Goal: Information Seeking & Learning: Learn about a topic

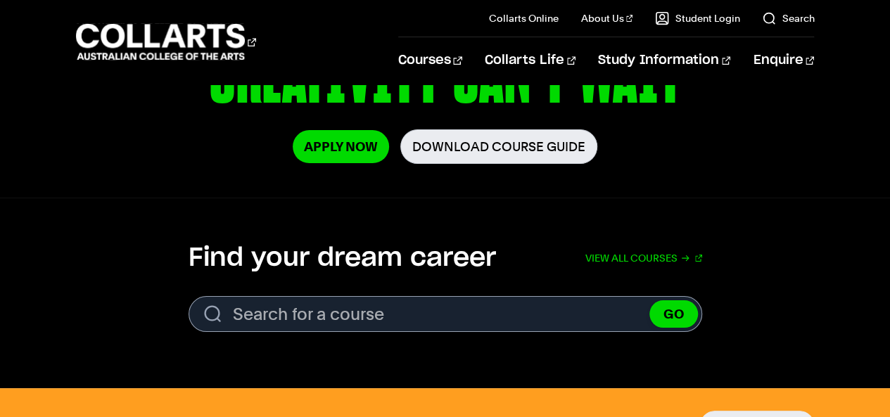
scroll to position [309, 0]
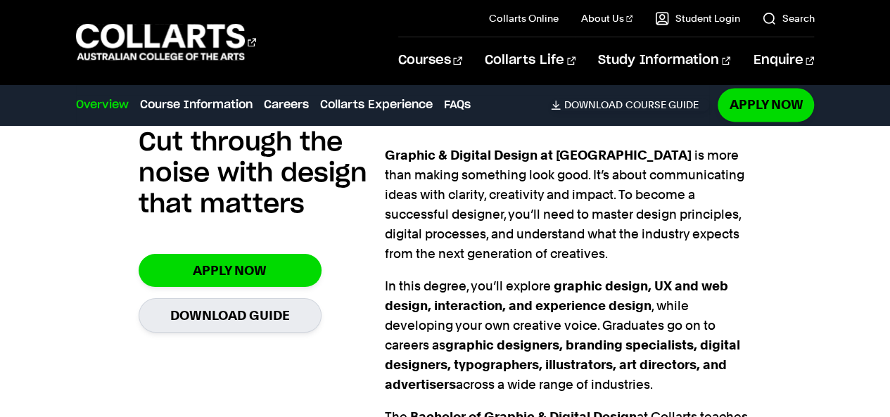
scroll to position [945, 0]
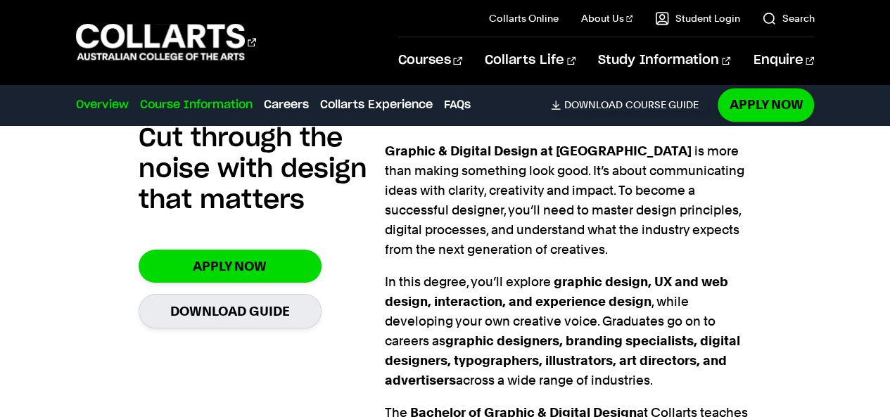
click at [153, 105] on link "Course Information" at bounding box center [196, 104] width 113 height 17
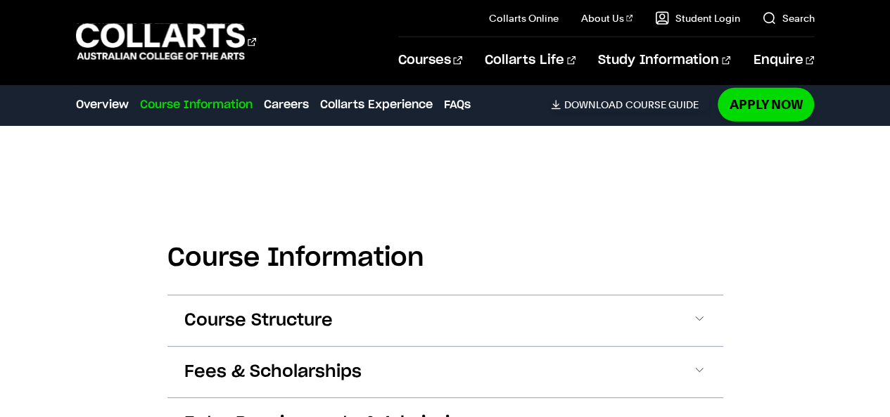
scroll to position [1693, 0]
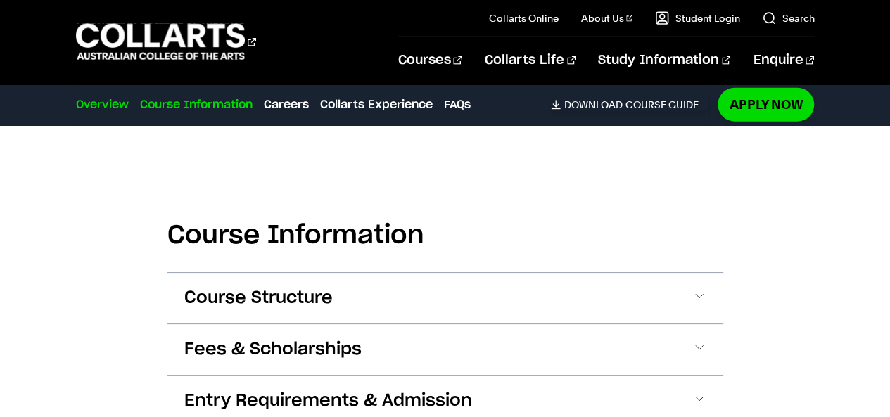
click at [120, 98] on link "Overview" at bounding box center [102, 104] width 53 height 17
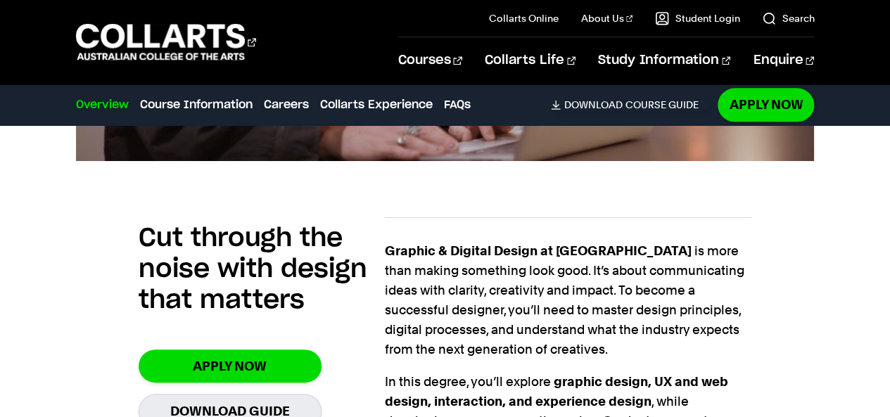
scroll to position [845, 0]
click at [170, 98] on link "Course Information" at bounding box center [196, 104] width 113 height 17
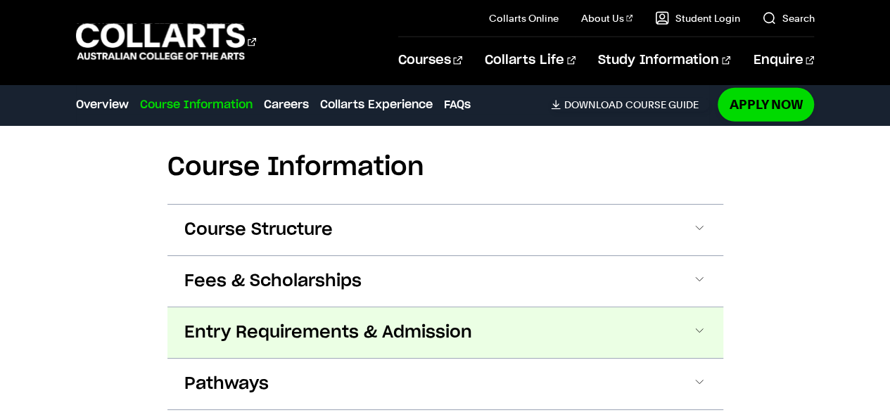
click at [394, 321] on span "Entry Requirements & Admission" at bounding box center [328, 332] width 288 height 23
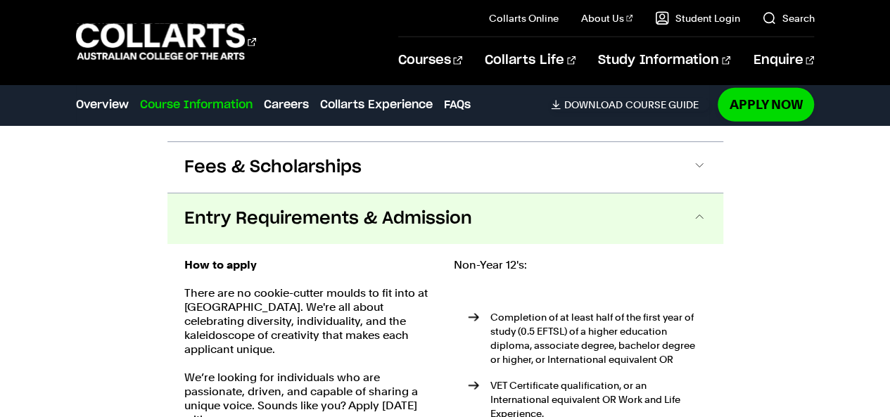
scroll to position [1866, 0]
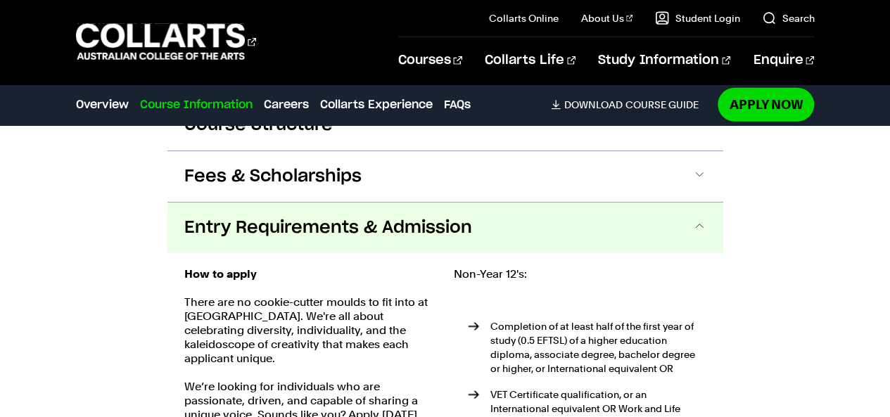
click at [419, 217] on span "Entry Requirements & Admission" at bounding box center [328, 228] width 288 height 23
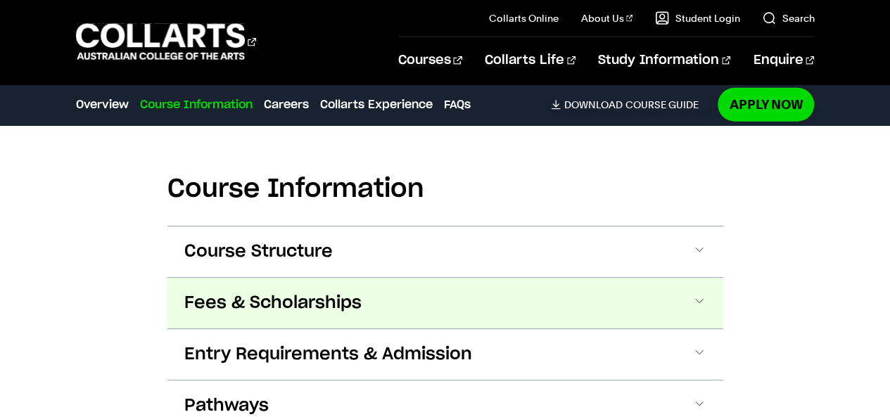
scroll to position [1739, 0]
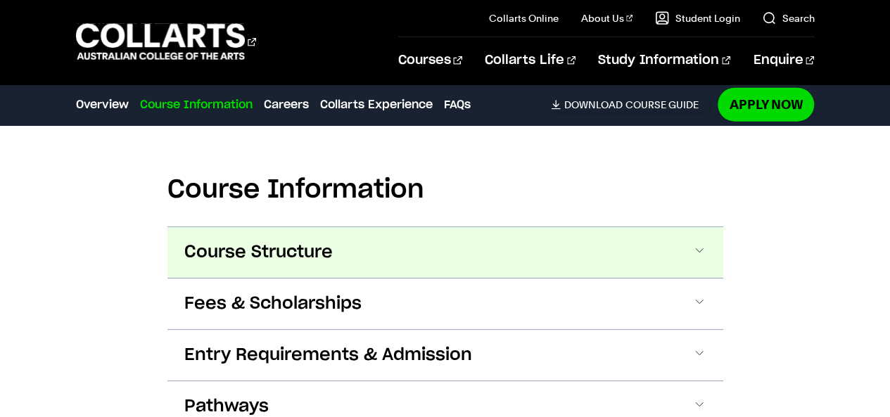
click at [338, 229] on button "Course Structure" at bounding box center [445, 252] width 556 height 51
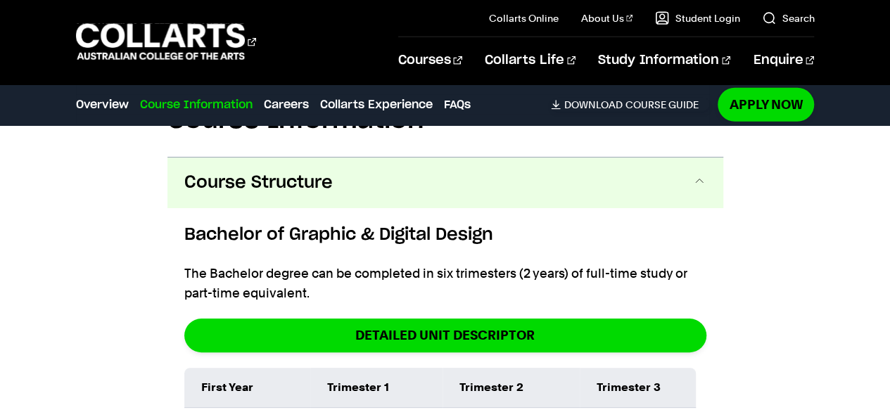
scroll to position [1807, 0]
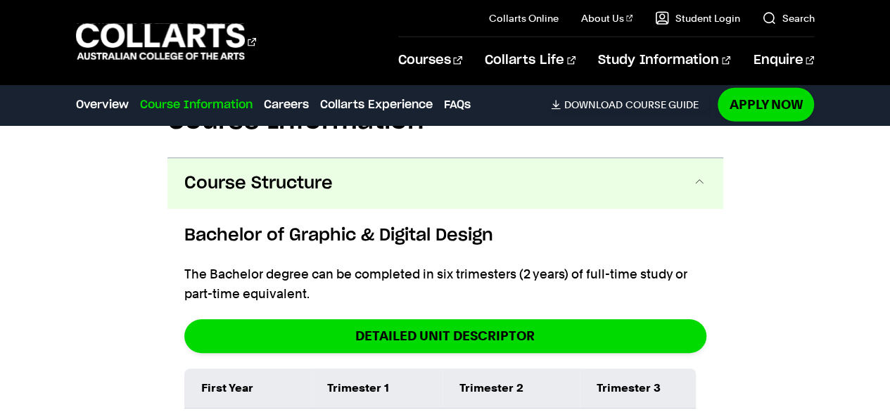
click at [359, 164] on button "Course Structure" at bounding box center [445, 183] width 556 height 51
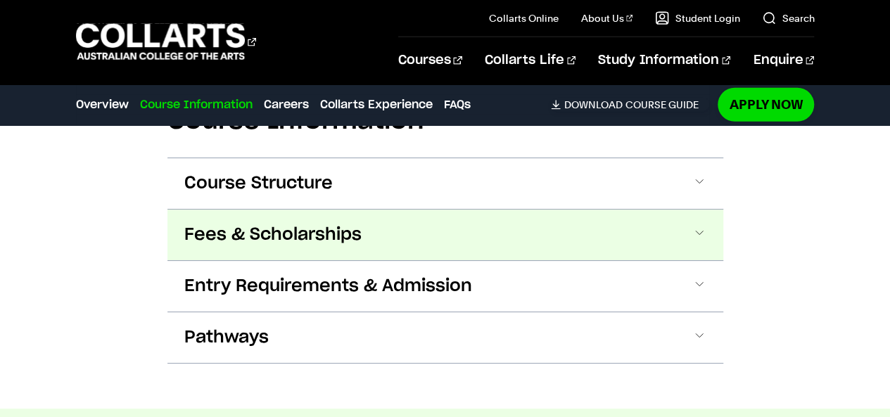
click at [361, 210] on button "Fees & Scholarships" at bounding box center [445, 235] width 556 height 51
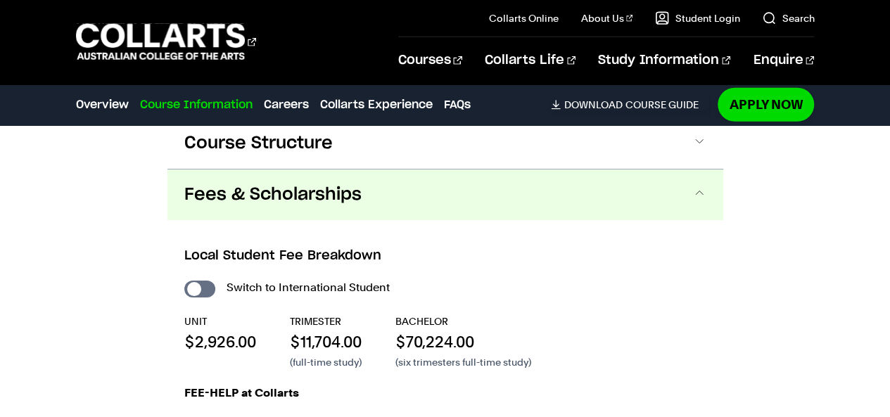
scroll to position [1861, 0]
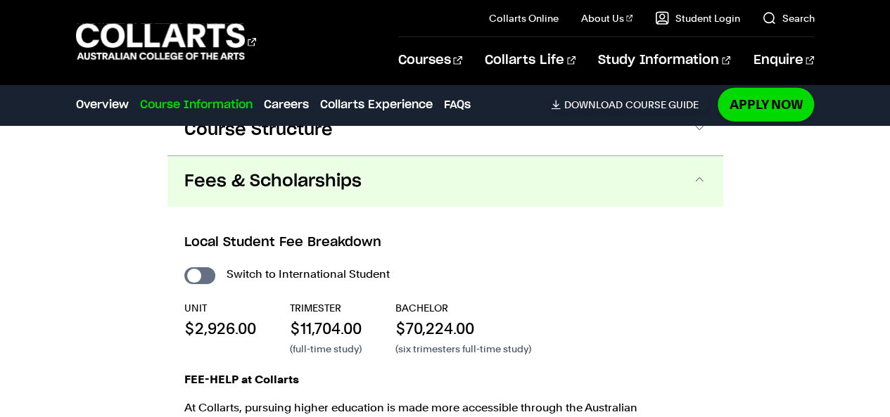
click at [423, 164] on button "Fees & Scholarships" at bounding box center [445, 181] width 556 height 51
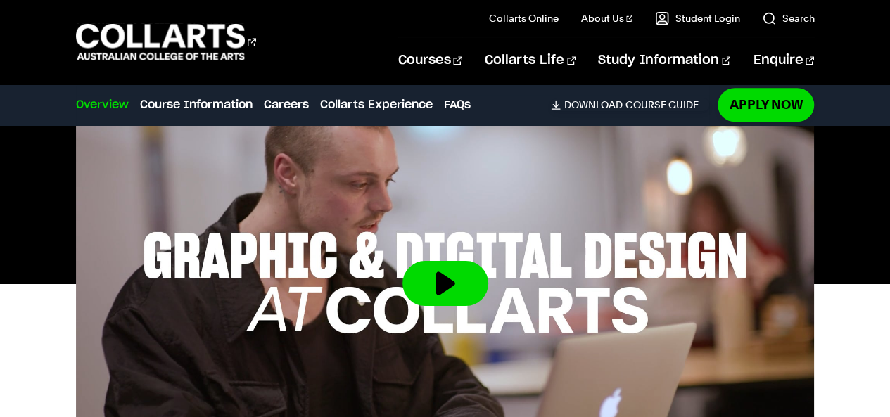
scroll to position [0, 0]
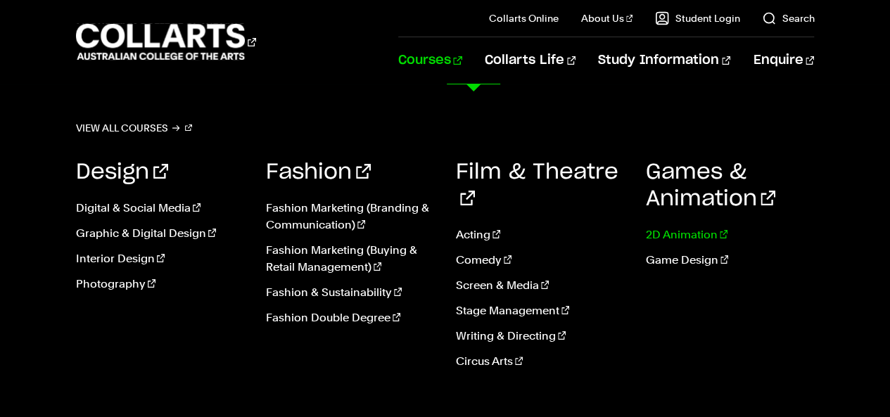
click at [682, 231] on link "2D Animation" at bounding box center [729, 234] width 169 height 17
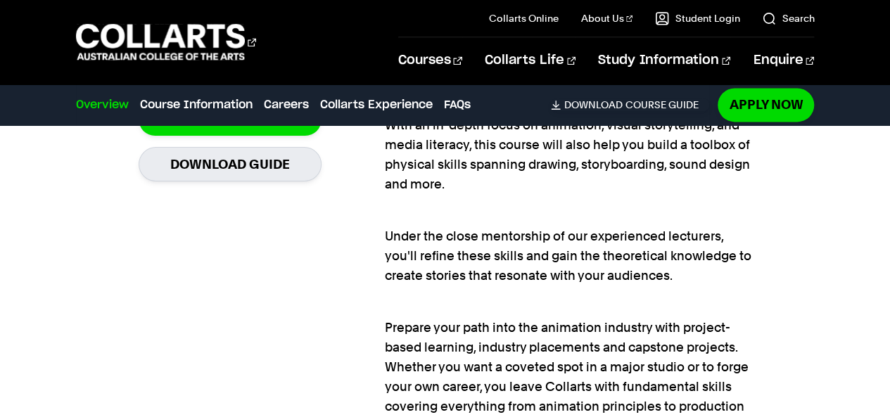
scroll to position [1011, 0]
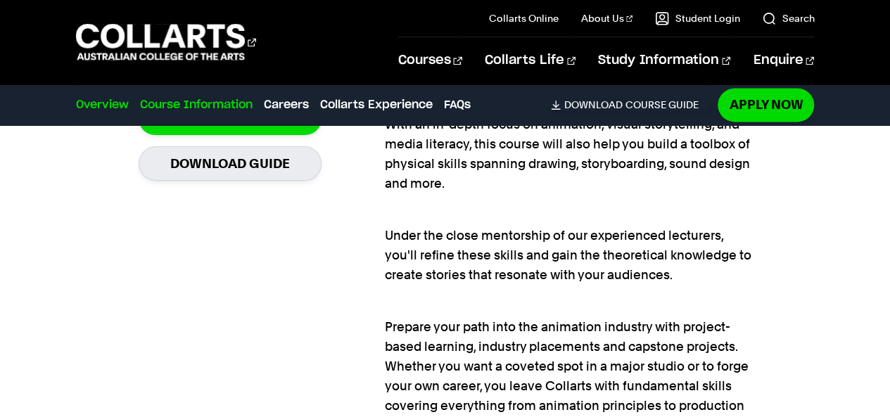
click at [221, 101] on link "Course Information" at bounding box center [196, 104] width 113 height 17
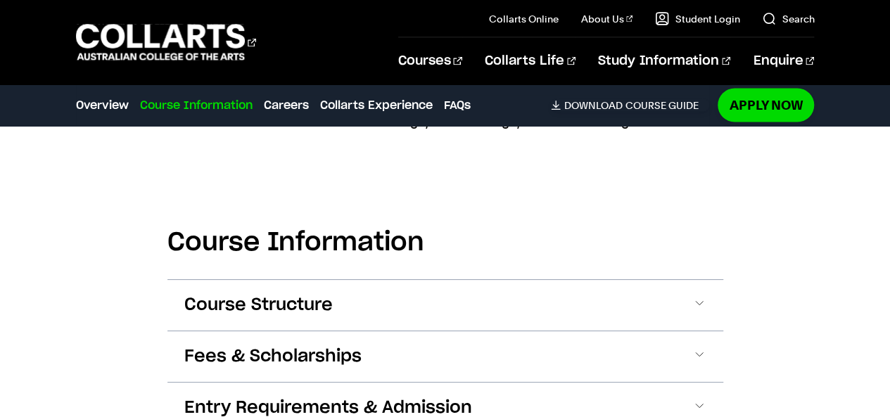
scroll to position [1330, 0]
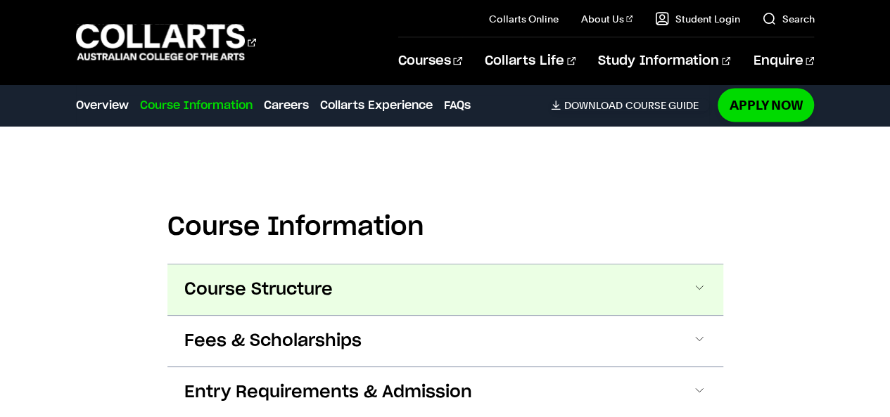
click at [383, 269] on button "Course Structure" at bounding box center [445, 289] width 556 height 51
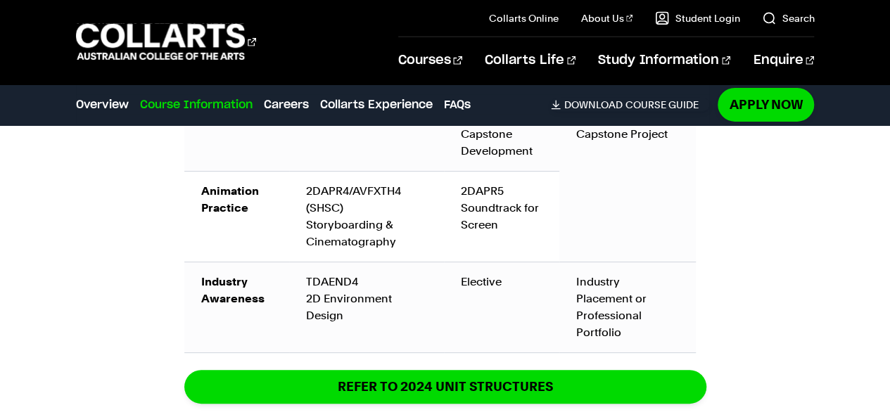
scroll to position [2258, 0]
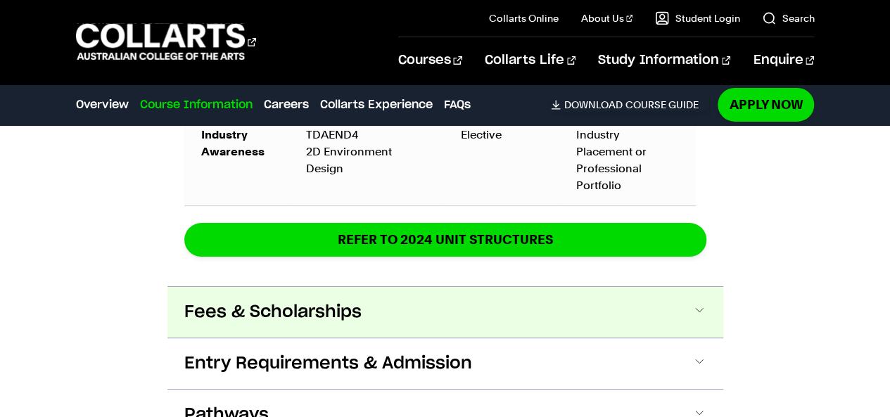
click at [457, 287] on button "Fees & Scholarships" at bounding box center [445, 312] width 556 height 51
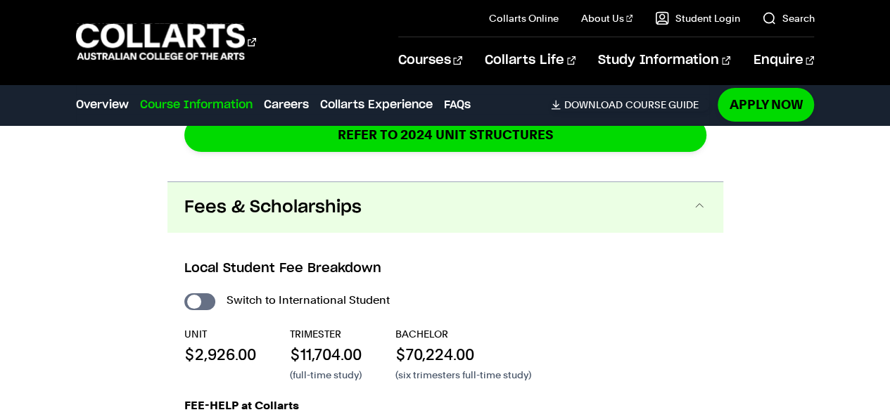
scroll to position [2525, 0]
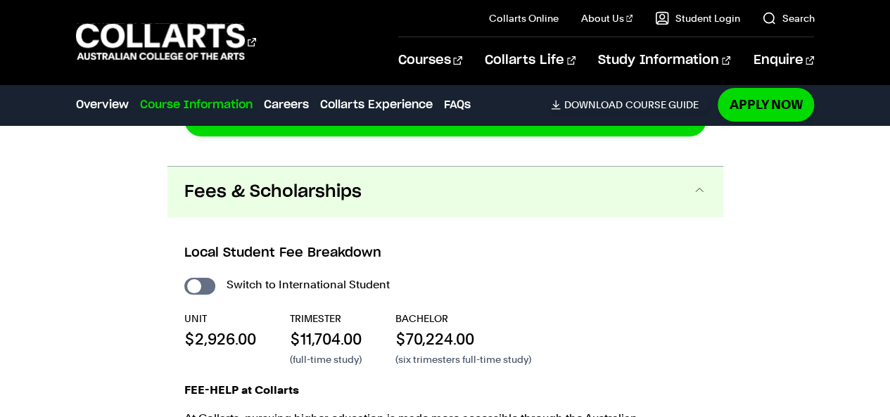
click at [497, 167] on button "Fees & Scholarships" at bounding box center [445, 192] width 556 height 51
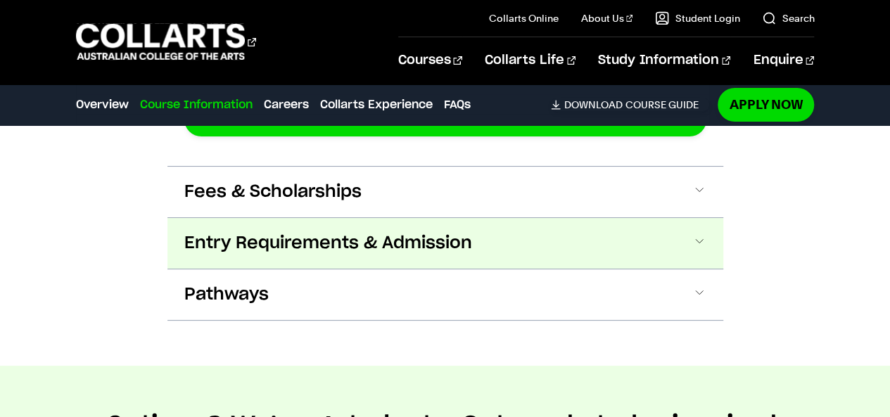
click at [415, 232] on span "Entry Requirements & Admission" at bounding box center [328, 243] width 288 height 23
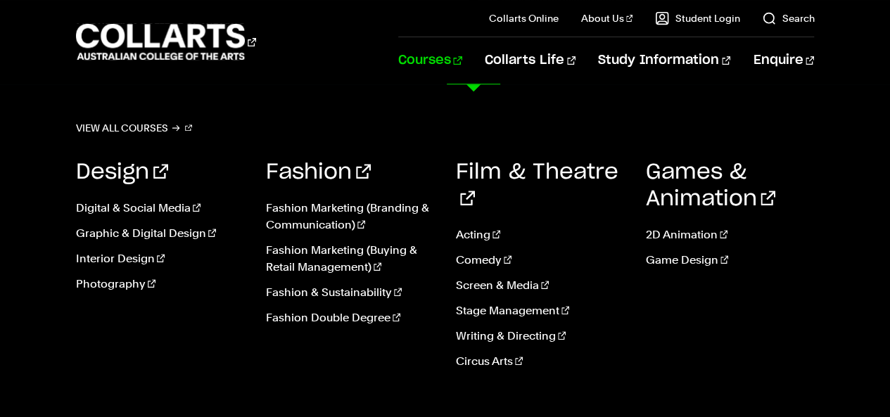
scroll to position [2936, 0]
